Goal: Task Accomplishment & Management: Use online tool/utility

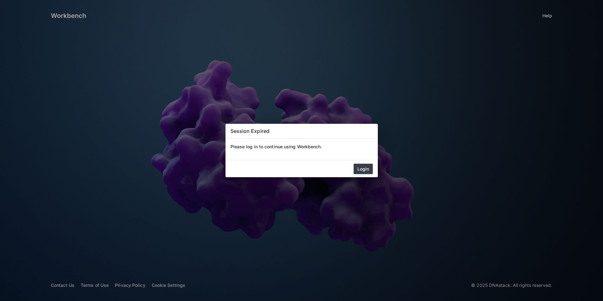
click at [354, 167] on button "Login" at bounding box center [363, 169] width 19 height 10
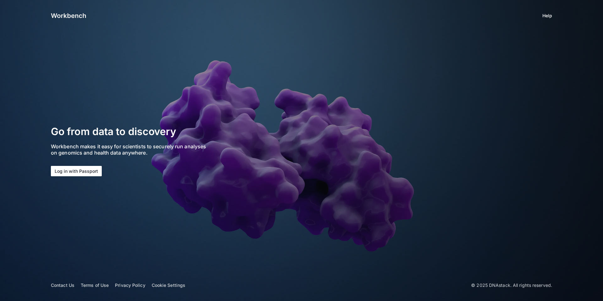
click at [85, 167] on button "Log in with Passport" at bounding box center [76, 171] width 51 height 10
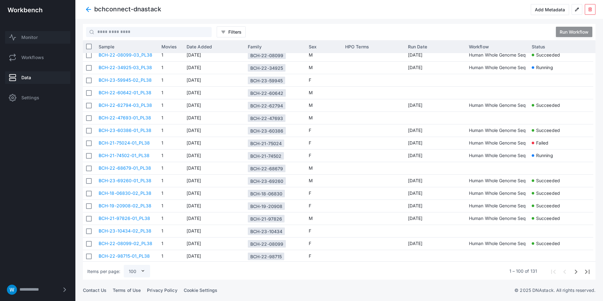
click at [35, 42] on link "Monitor" at bounding box center [37, 37] width 65 height 13
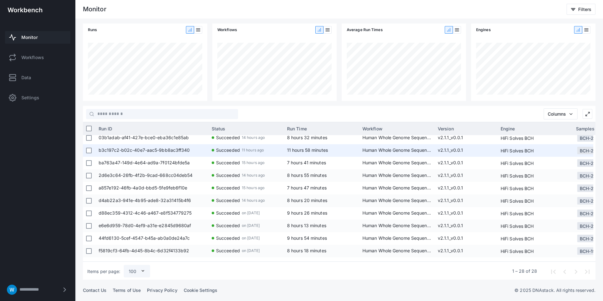
scroll to position [123, 0]
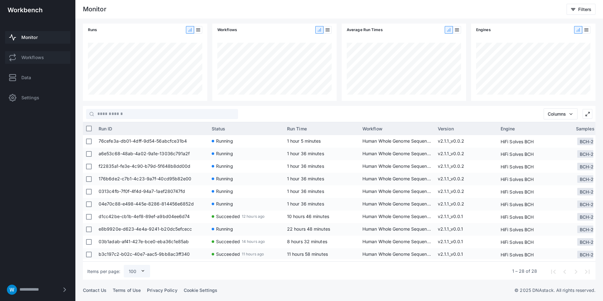
click at [31, 59] on span "Workflows" at bounding box center [32, 57] width 23 height 6
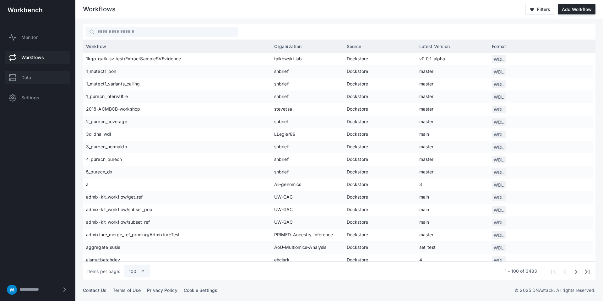
click at [42, 74] on link "Data" at bounding box center [37, 77] width 65 height 13
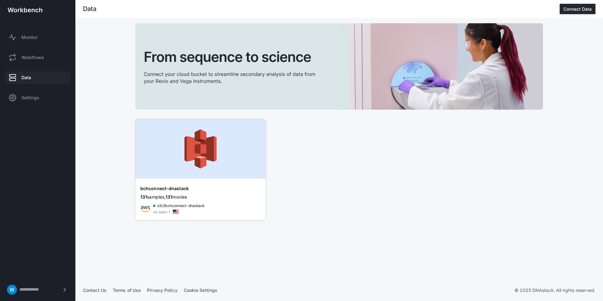
click at [220, 151] on img at bounding box center [200, 149] width 130 height 60
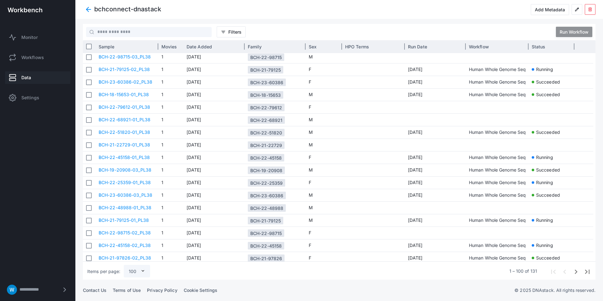
click at [128, 49] on div "Sample" at bounding box center [127, 46] width 57 height 9
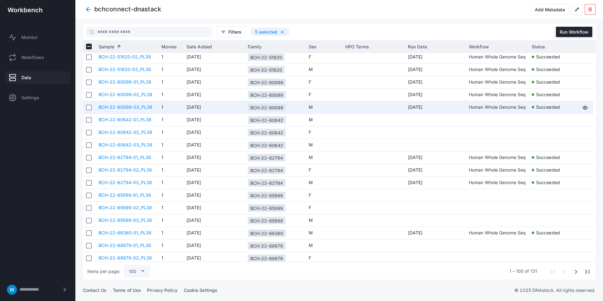
scroll to position [533, 0]
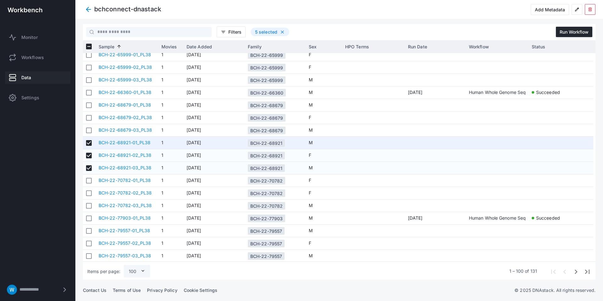
drag, startPoint x: 248, startPoint y: 143, endPoint x: 282, endPoint y: 142, distance: 33.3
click at [282, 142] on div "BCH-22-68921" at bounding box center [266, 143] width 37 height 8
copy div "BCH-22-68921"
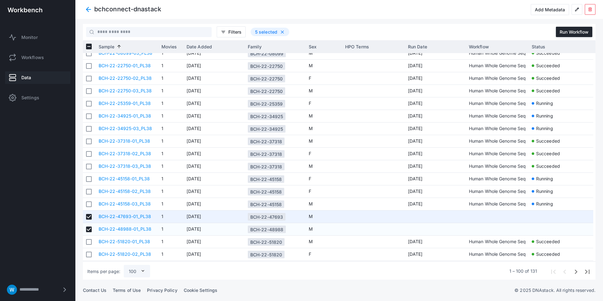
drag, startPoint x: 250, startPoint y: 217, endPoint x: 283, endPoint y: 216, distance: 32.7
click at [283, 216] on div "BCH-22-47693" at bounding box center [267, 217] width 38 height 8
copy div "BCH-22-47693"
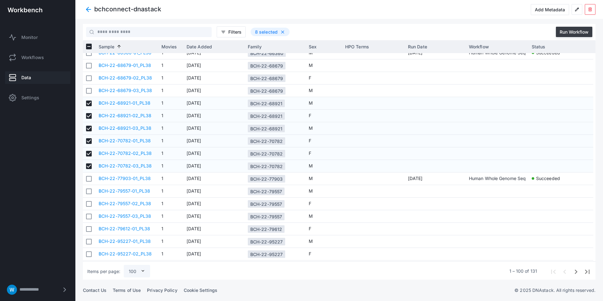
click at [576, 32] on div "Run Workflow" at bounding box center [574, 31] width 29 height 5
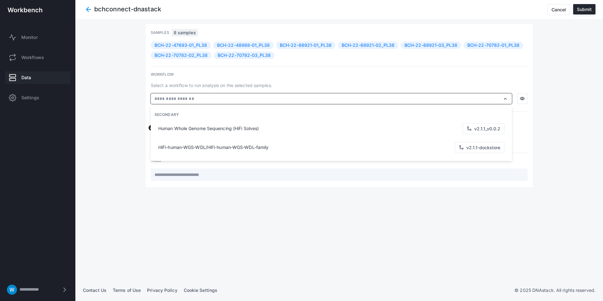
click at [247, 96] on input "text" at bounding box center [327, 99] width 347 height 7
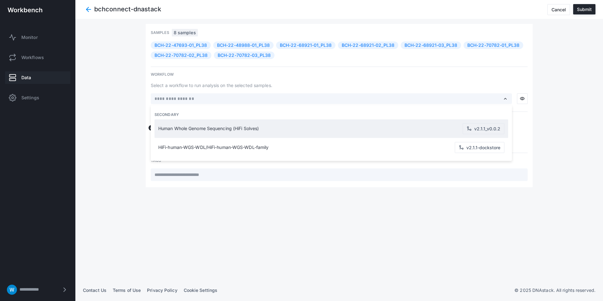
click at [268, 125] on div "Human Whole Genome Sequencing (HiFi Solves) v2.1.1_v0.0.2" at bounding box center [331, 128] width 349 height 19
type input "**********"
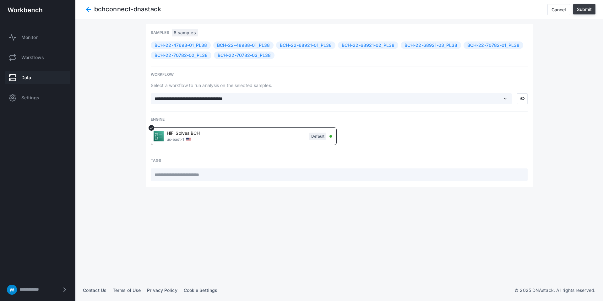
click at [589, 13] on button "Submit" at bounding box center [584, 9] width 22 height 10
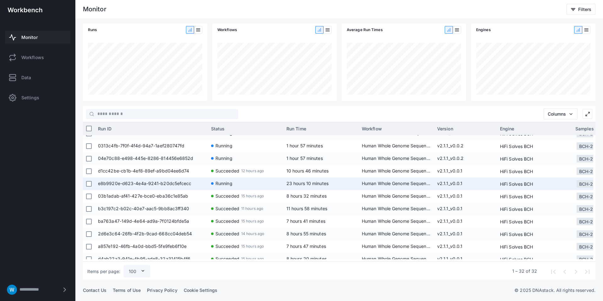
click at [162, 183] on span "e8b9920e-d623-4e4a-9241-b20dc5efcecc" at bounding box center [151, 184] width 107 height 13
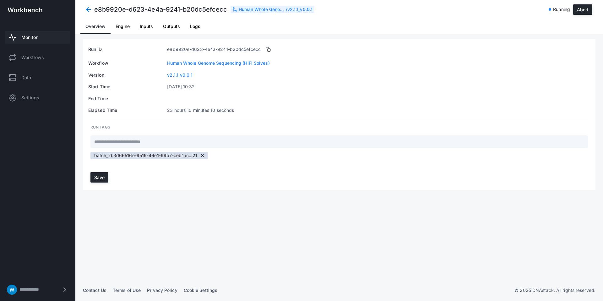
click at [195, 25] on span "Logs" at bounding box center [195, 26] width 10 height 4
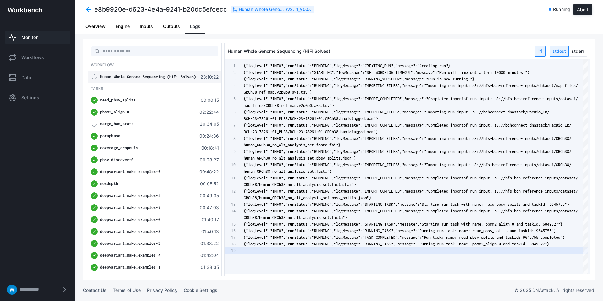
type textarea "**********"
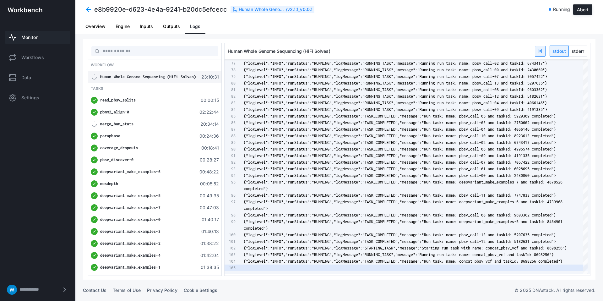
click at [85, 9] on span at bounding box center [88, 9] width 11 height 11
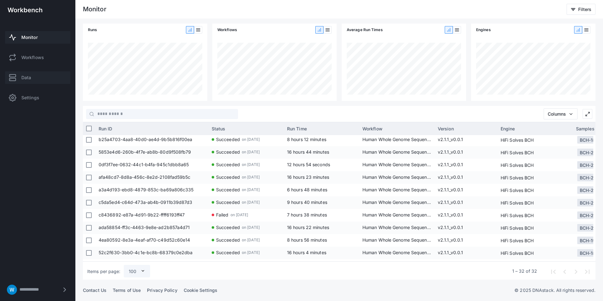
click at [25, 80] on link "Data" at bounding box center [37, 77] width 65 height 13
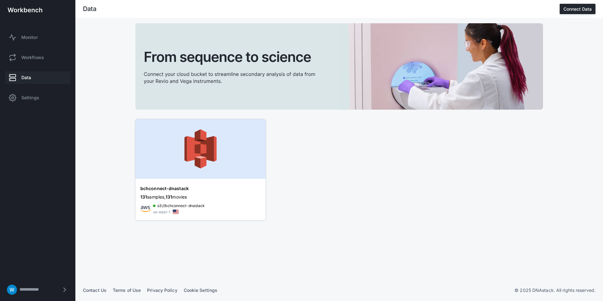
click at [219, 154] on img at bounding box center [200, 149] width 130 height 60
